Goal: Find specific page/section: Find specific page/section

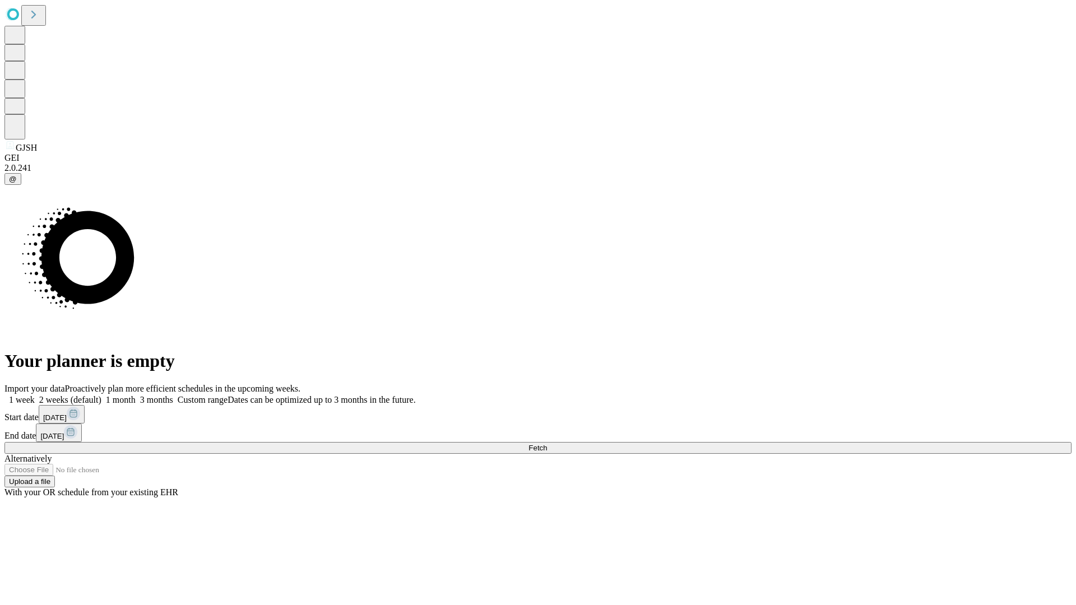
click at [547, 444] on span "Fetch" at bounding box center [537, 448] width 18 height 8
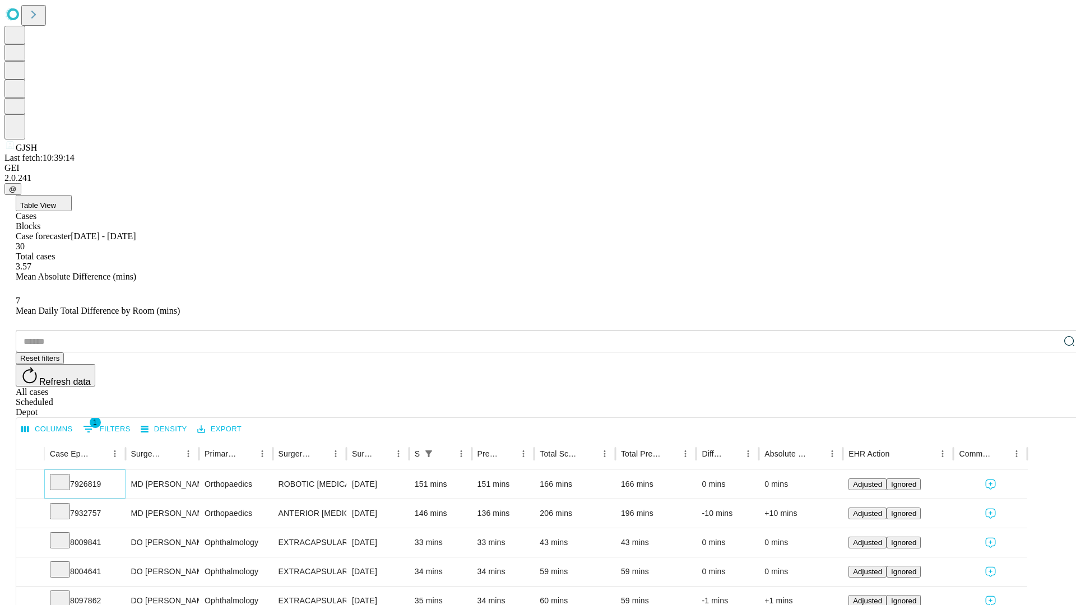
click at [66, 476] on icon at bounding box center [59, 481] width 11 height 11
